Goal: Information Seeking & Learning: Learn about a topic

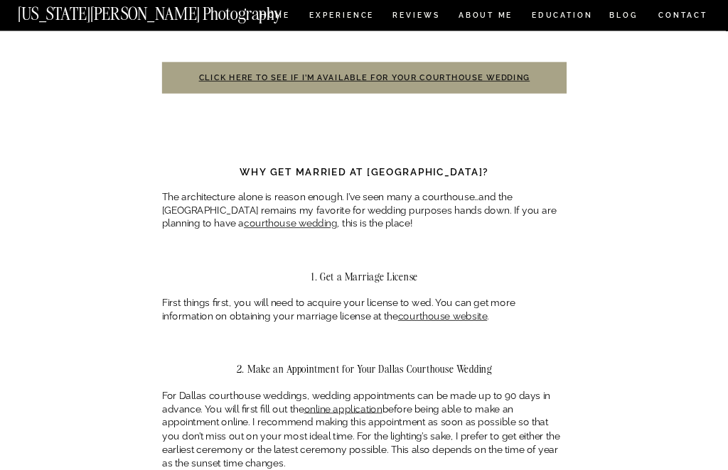
scroll to position [534, 0]
click at [244, 218] on link "courthouse wedding" at bounding box center [290, 223] width 93 height 11
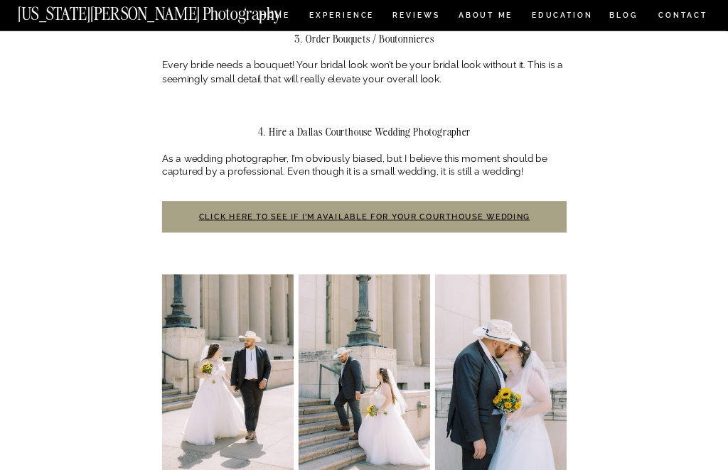
scroll to position [1103, 0]
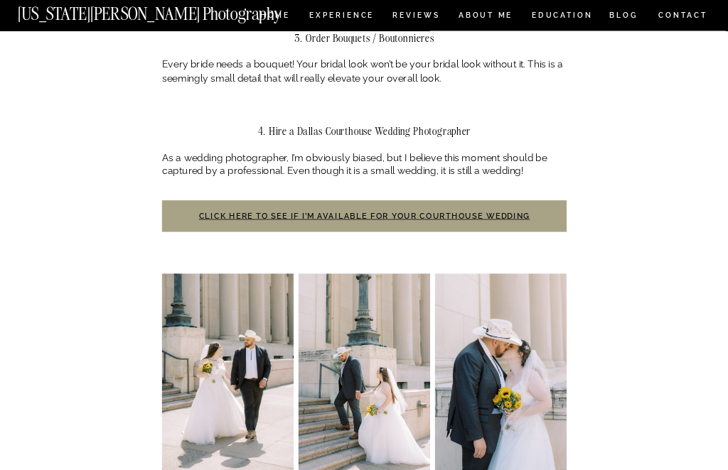
click at [200, 336] on img at bounding box center [227, 373] width 131 height 198
click at [197, 355] on img at bounding box center [227, 373] width 131 height 198
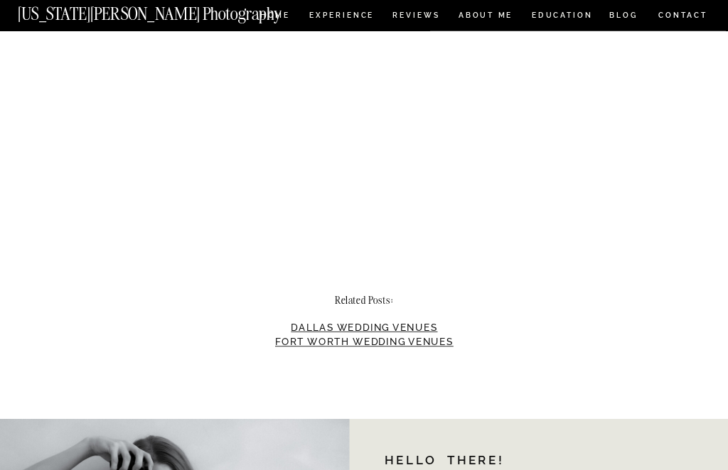
scroll to position [3132, 0]
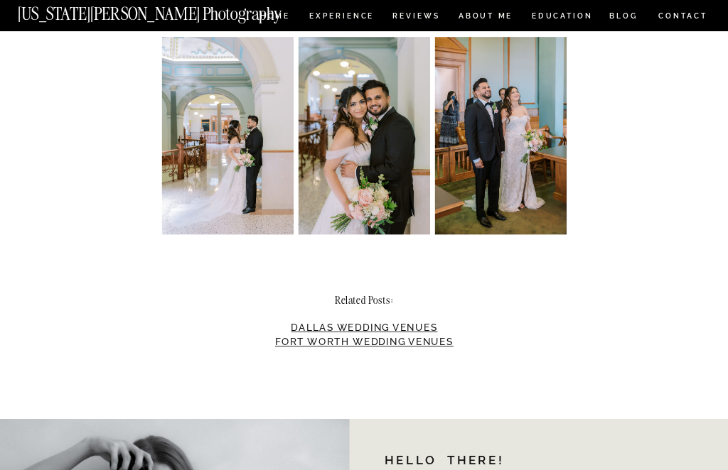
click at [413, 322] on link "Dallas Wedding Venues" at bounding box center [364, 327] width 146 height 11
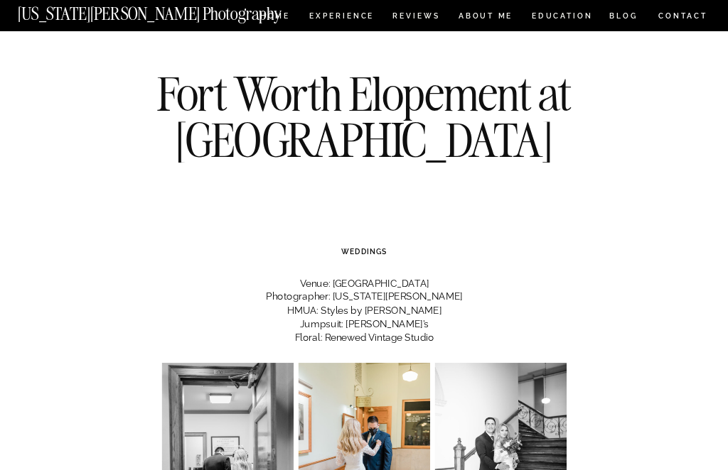
click at [420, 21] on nav "REVIEWS" at bounding box center [414, 17] width 45 height 11
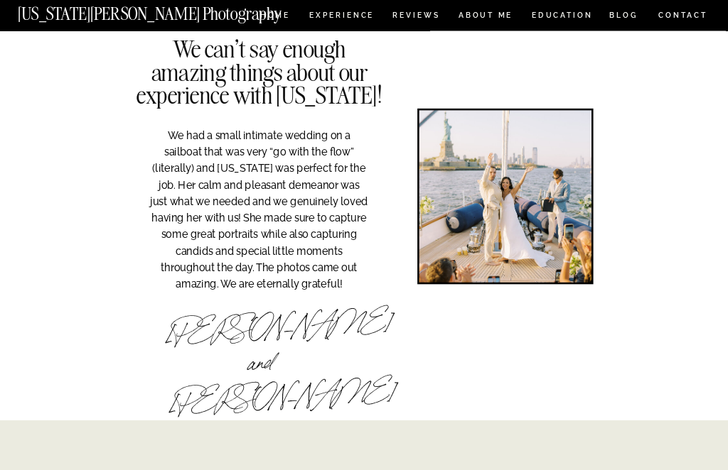
scroll to position [2125, 0]
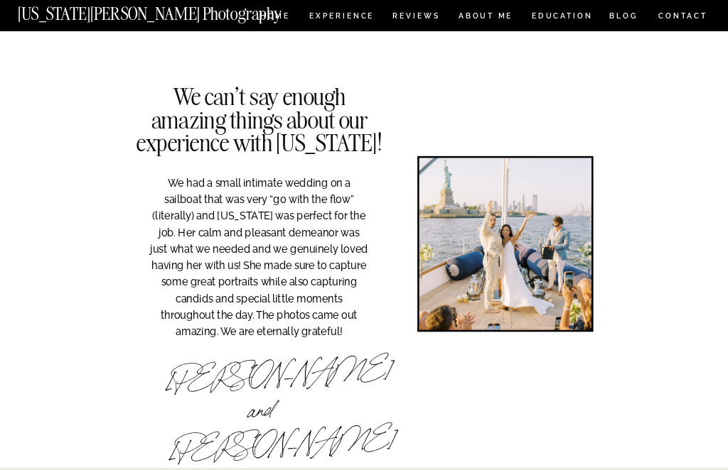
click at [361, 20] on nav "Experience" at bounding box center [341, 17] width 64 height 11
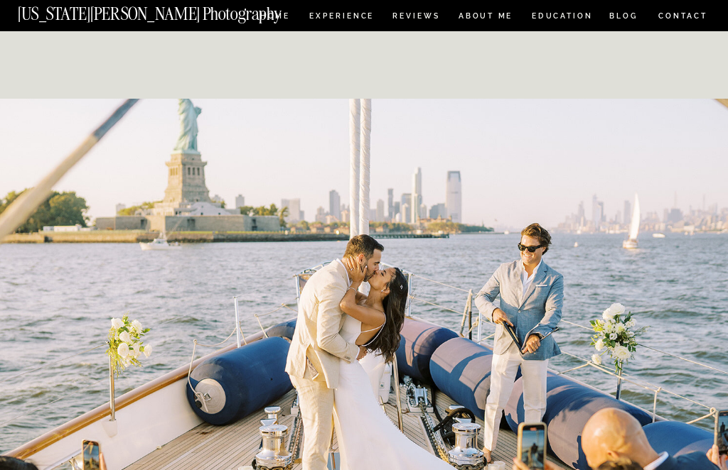
scroll to position [3153, 0]
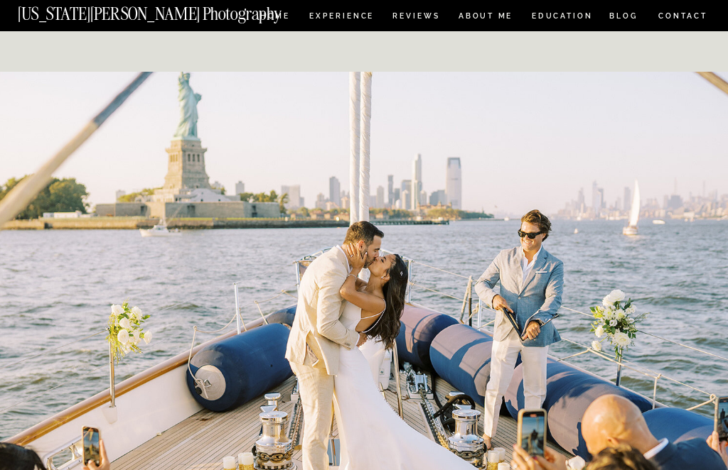
click at [508, 14] on nav "ABOUT ME" at bounding box center [485, 17] width 55 height 11
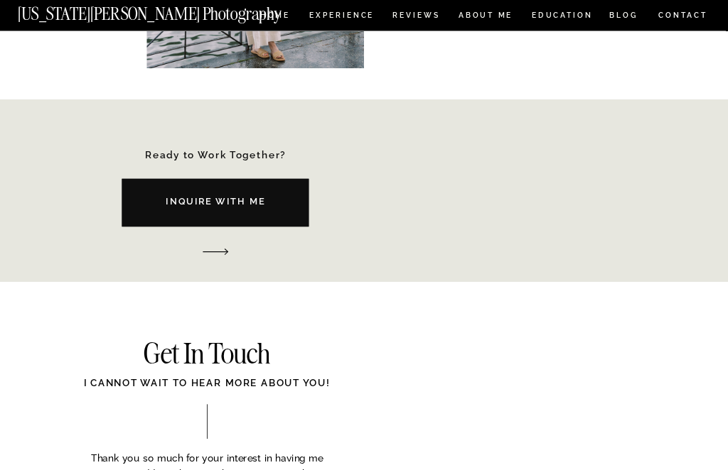
scroll to position [1672, 0]
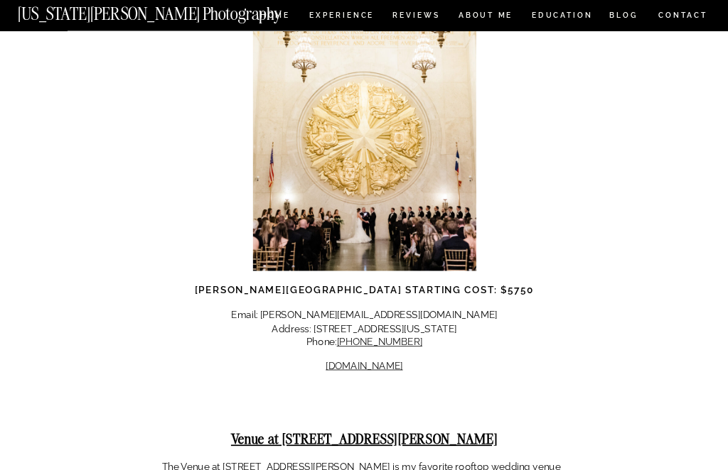
scroll to position [12365, 0]
click at [435, 430] on strong "Venue at [STREET_ADDRESS][PERSON_NAME]" at bounding box center [364, 439] width 267 height 18
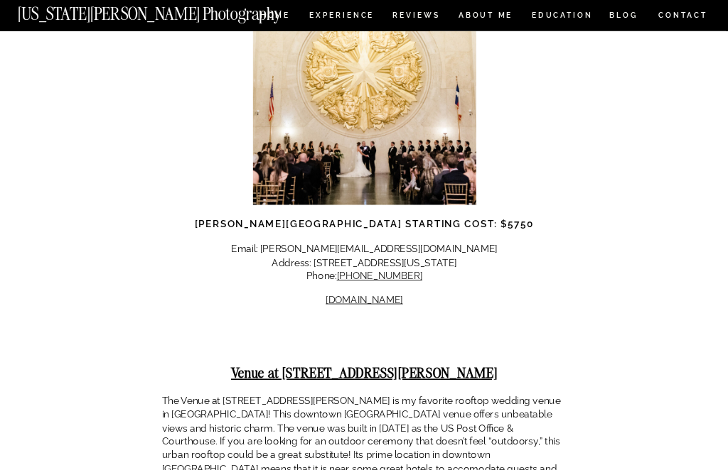
scroll to position [12431, 0]
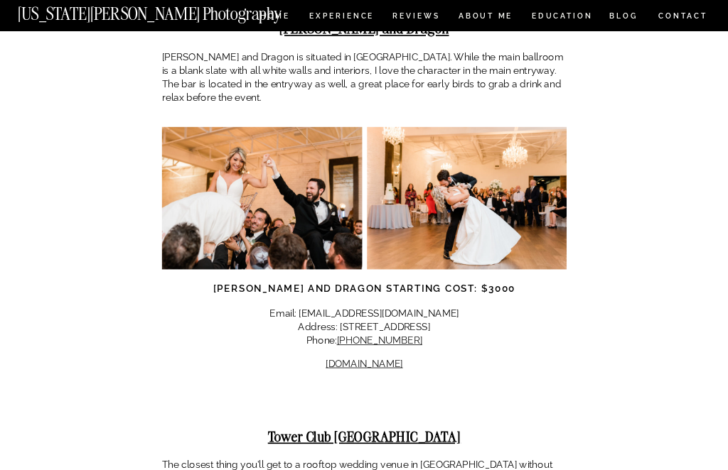
scroll to position [14035, 0]
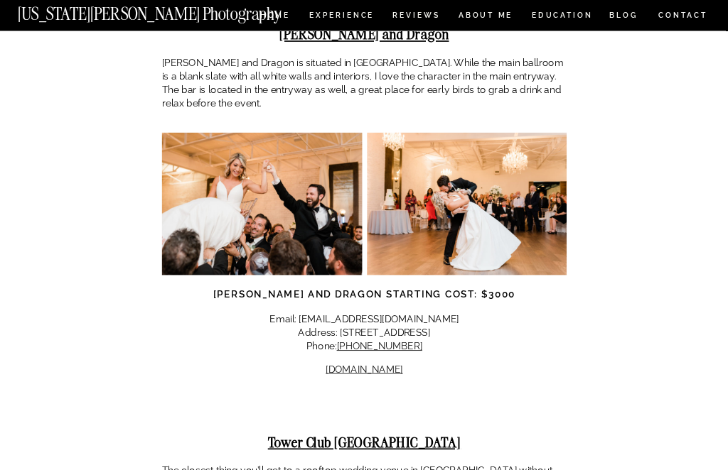
click at [399, 434] on strong "Tower Club Dallas" at bounding box center [364, 443] width 193 height 18
